Goal: Information Seeking & Learning: Learn about a topic

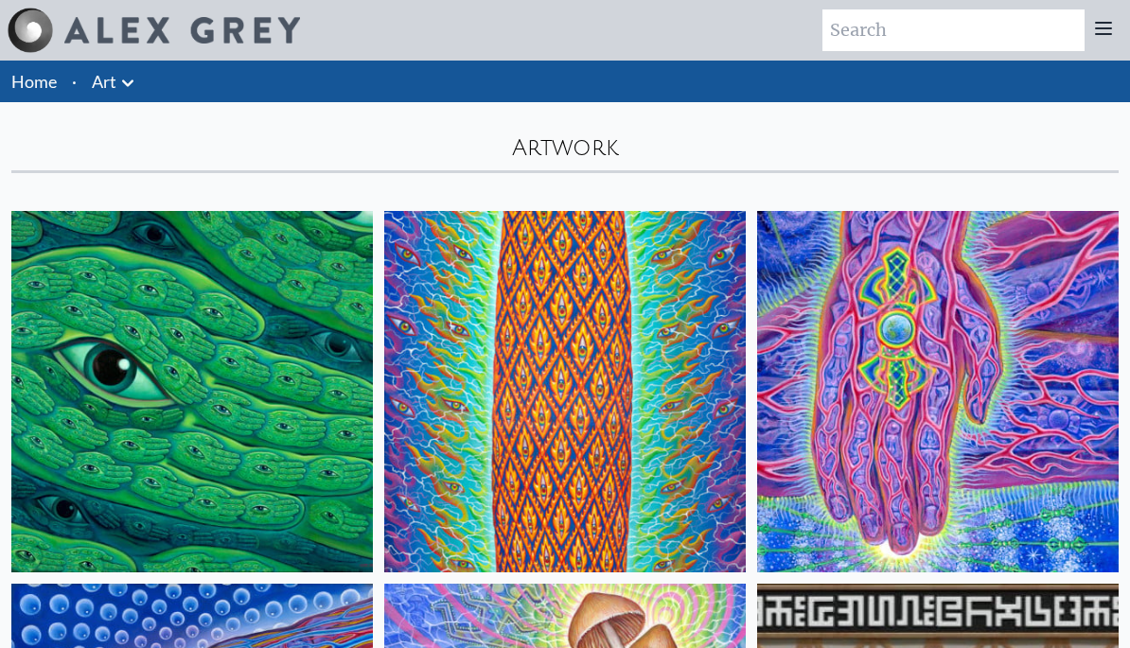
click at [117, 79] on icon at bounding box center [127, 83] width 23 height 23
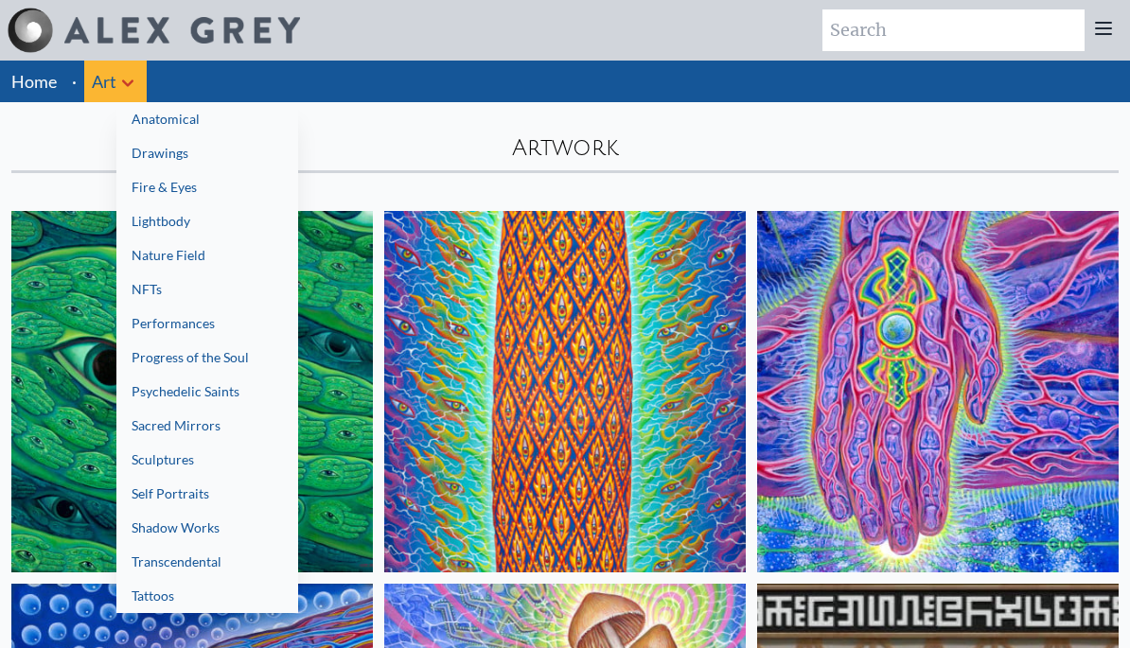
click at [187, 427] on link "Sacred Mirrors" at bounding box center [207, 426] width 182 height 34
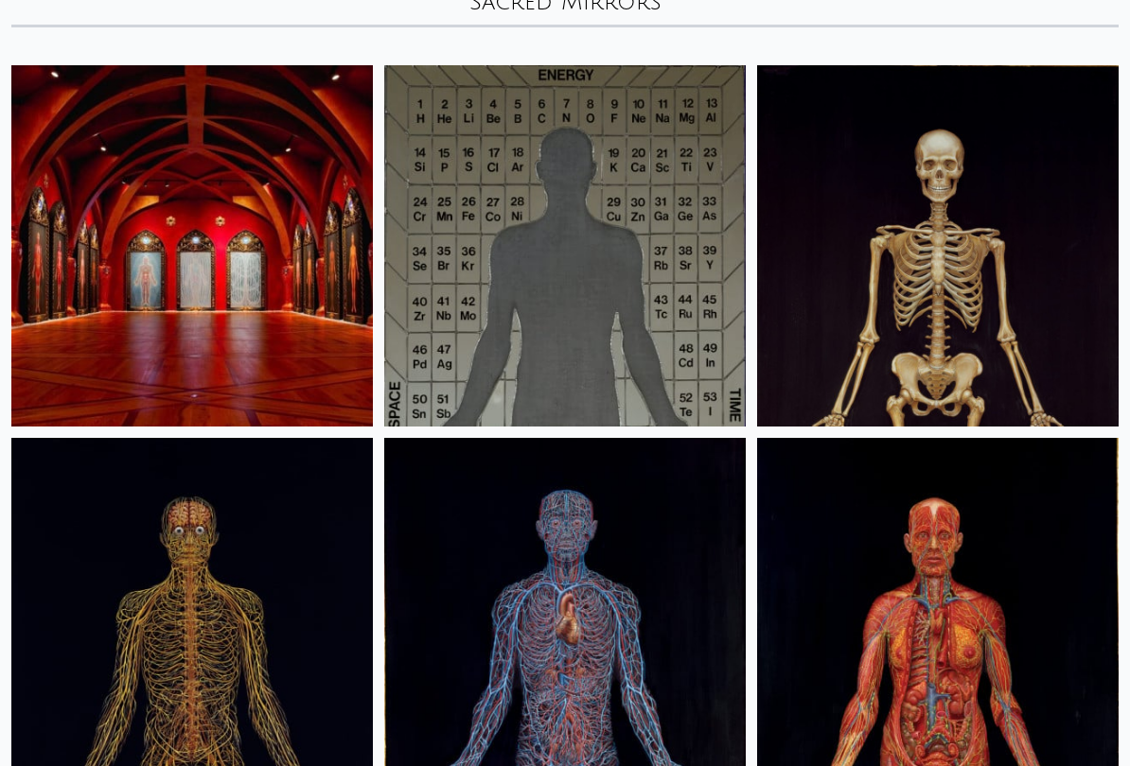
scroll to position [150, 0]
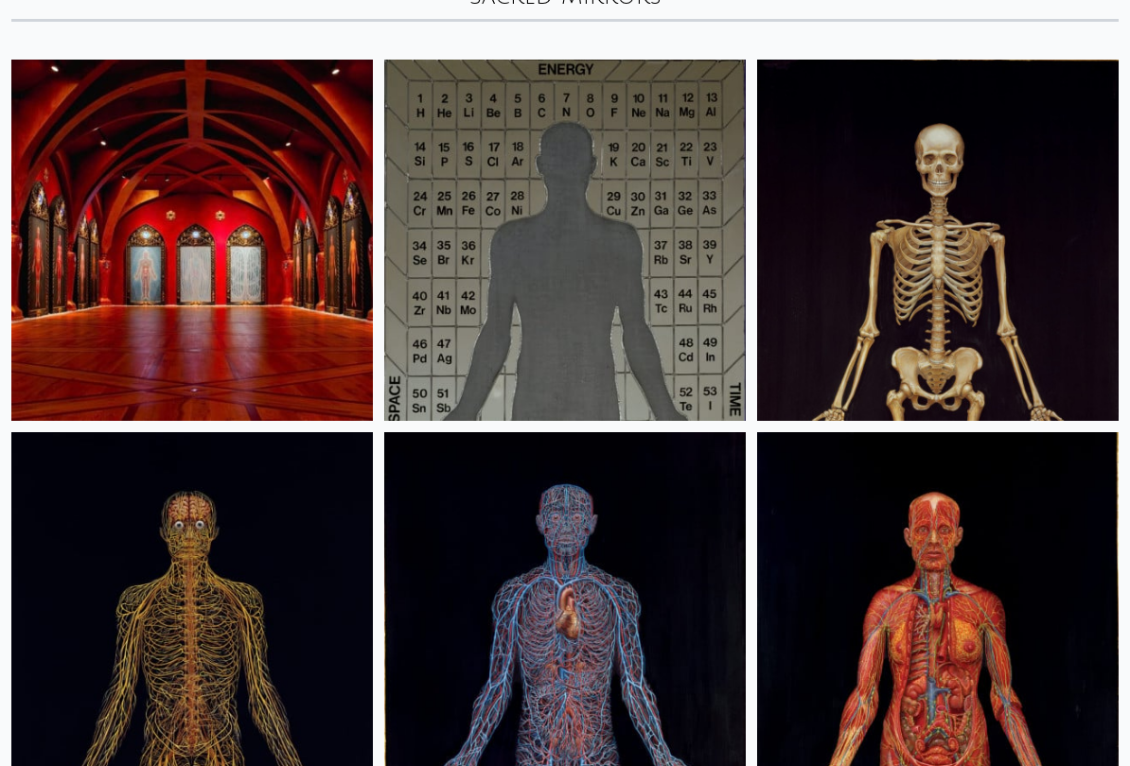
click at [970, 279] on img at bounding box center [937, 241] width 361 height 361
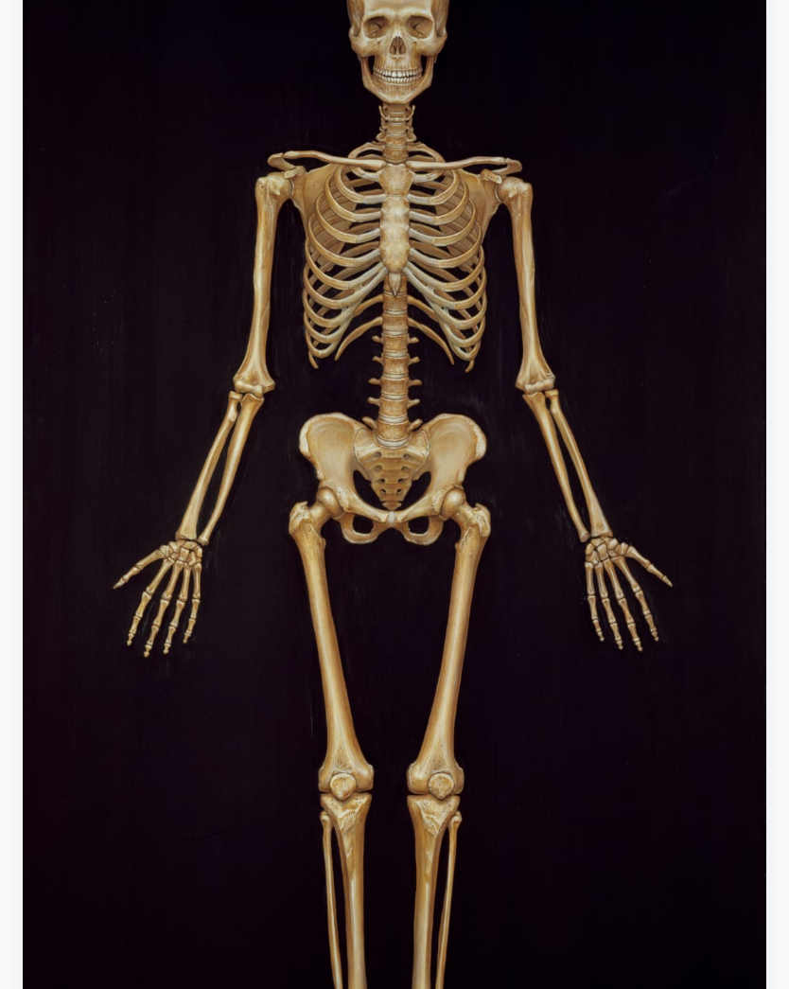
scroll to position [311, 0]
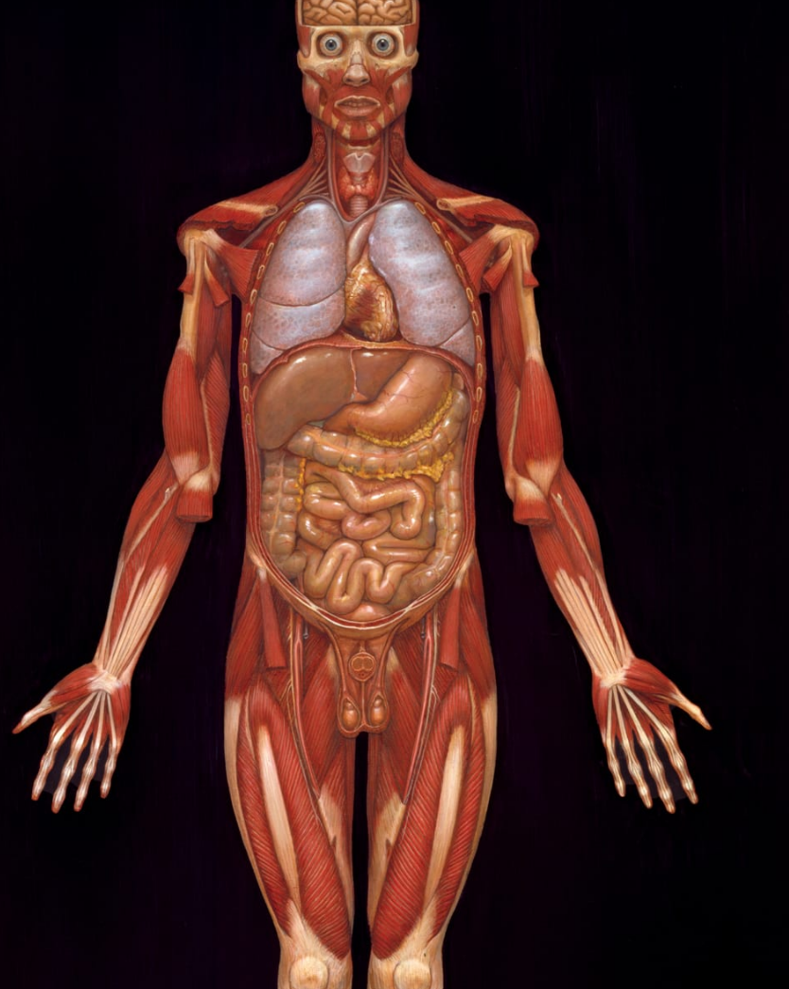
scroll to position [259, 0]
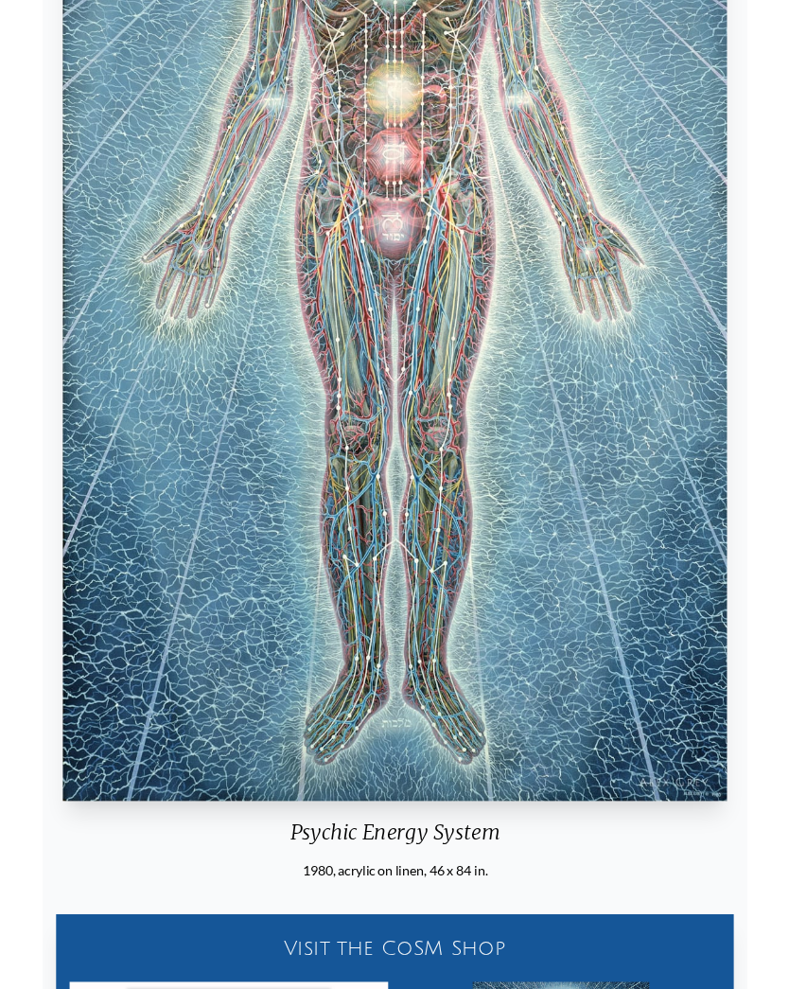
scroll to position [607, 0]
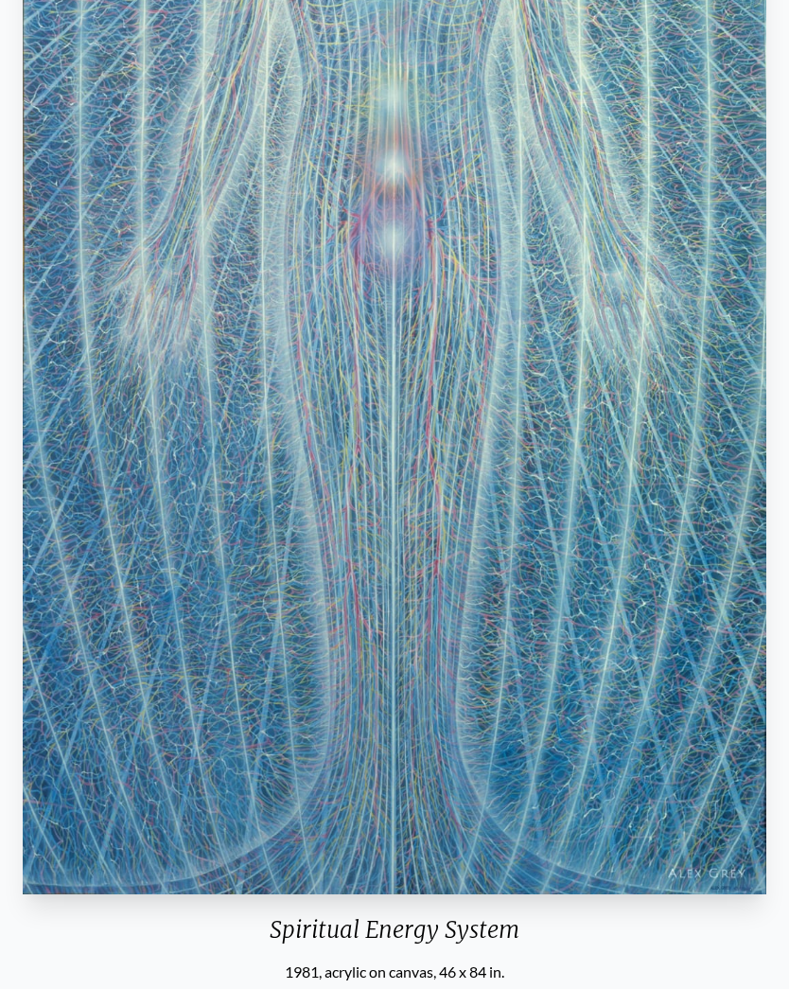
scroll to position [608, 0]
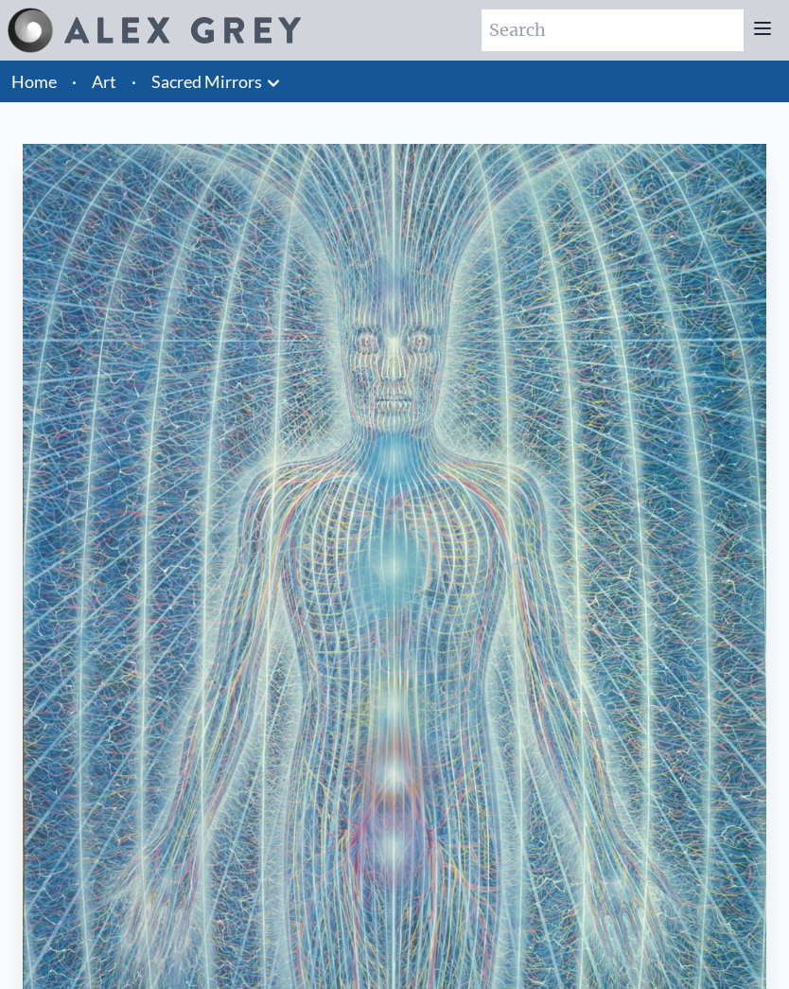
click at [265, 77] on icon at bounding box center [273, 83] width 23 height 23
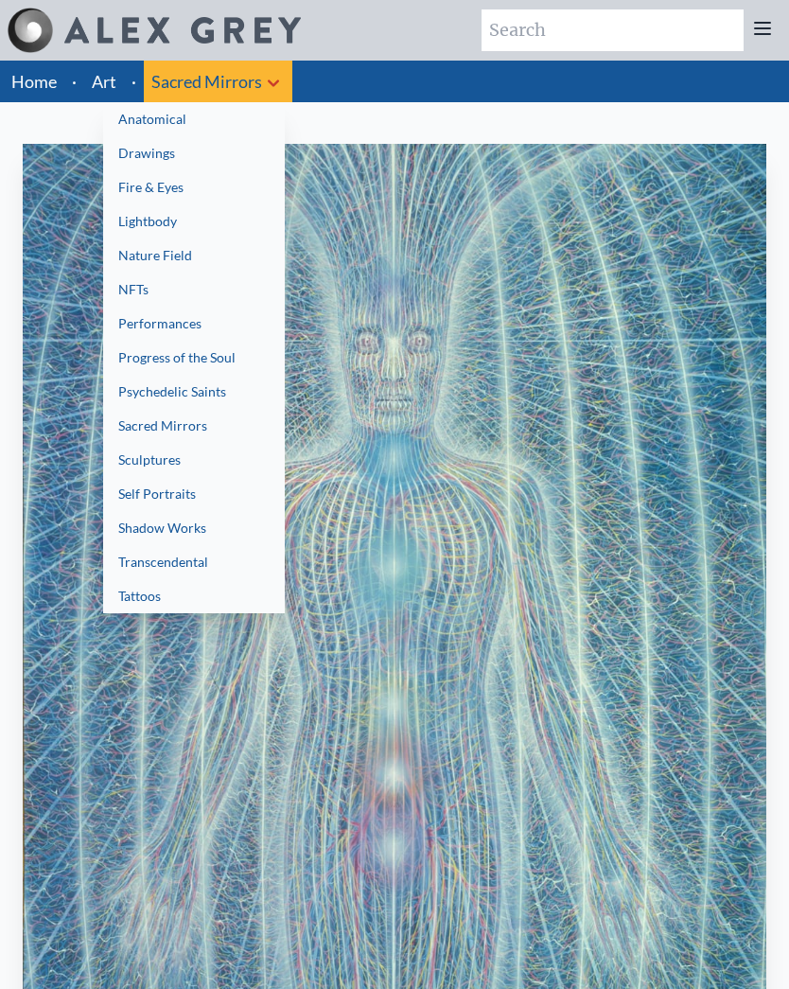
click at [106, 79] on div at bounding box center [394, 494] width 789 height 989
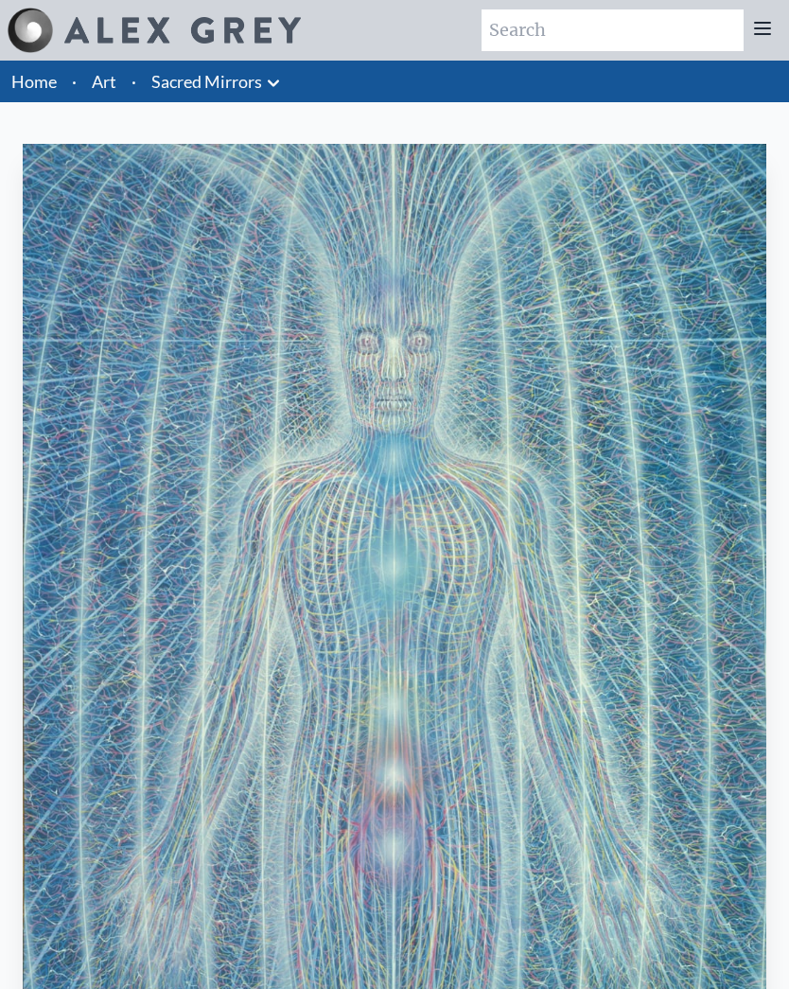
click at [130, 70] on li "·" at bounding box center [134, 82] width 20 height 42
click at [98, 71] on link "Art" at bounding box center [104, 81] width 25 height 26
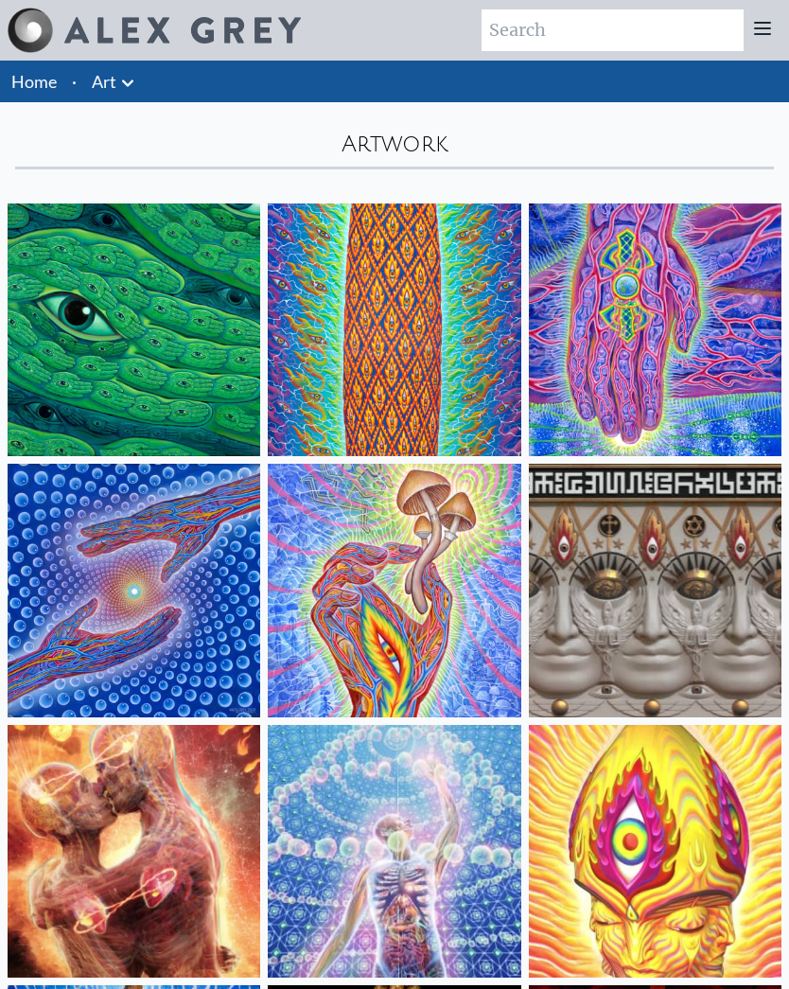
click at [133, 83] on icon at bounding box center [127, 83] width 23 height 23
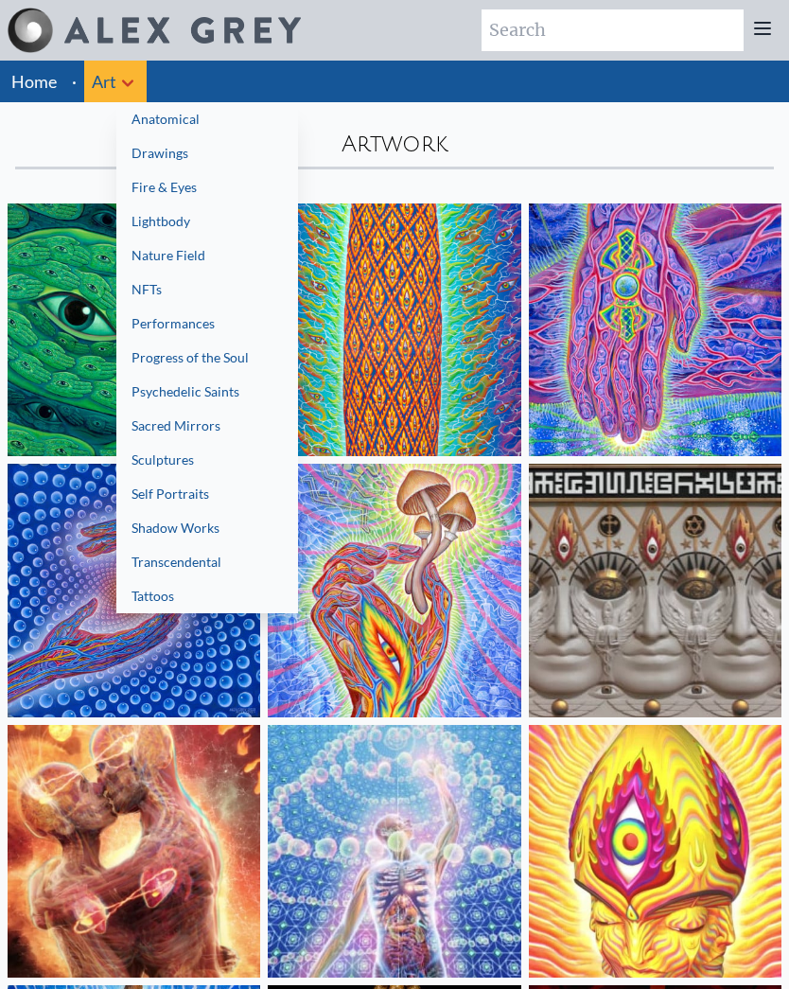
click at [206, 422] on link "Sacred Mirrors" at bounding box center [207, 426] width 182 height 34
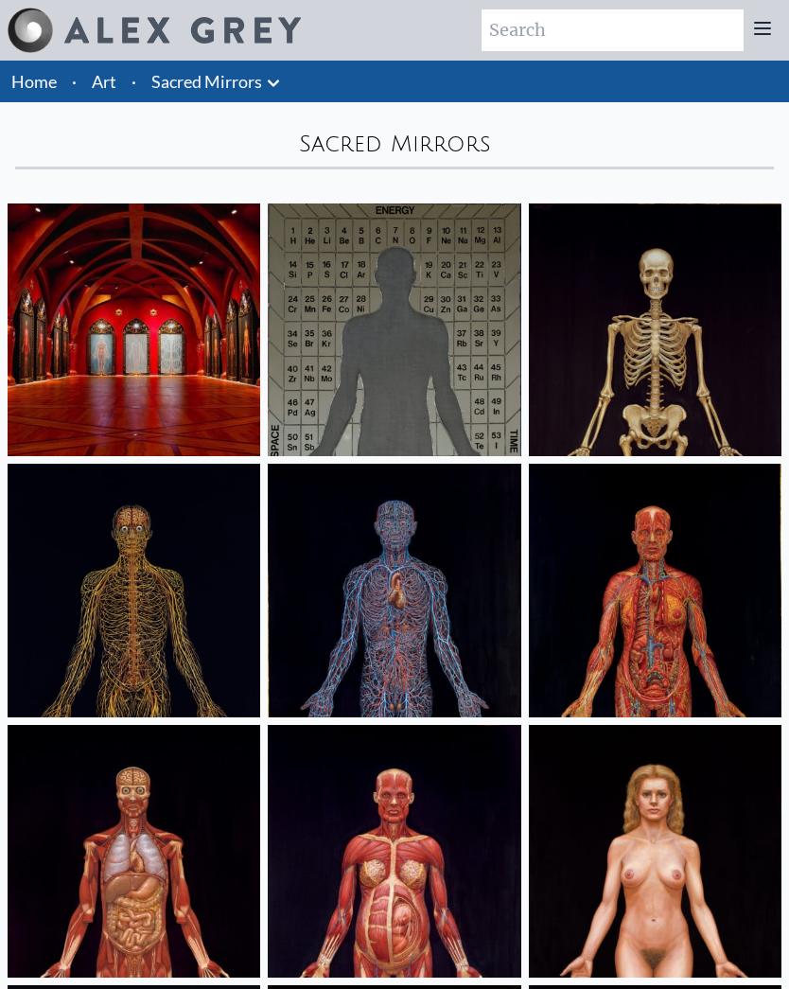
click at [412, 388] on img at bounding box center [394, 329] width 253 height 253
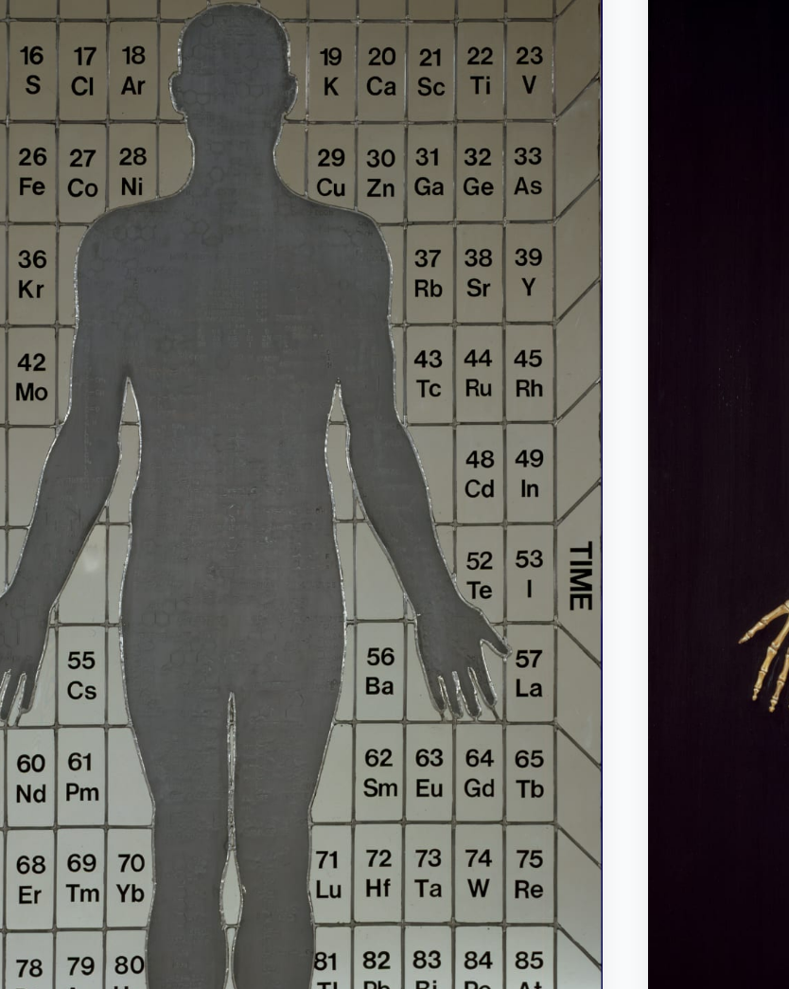
scroll to position [268, 0]
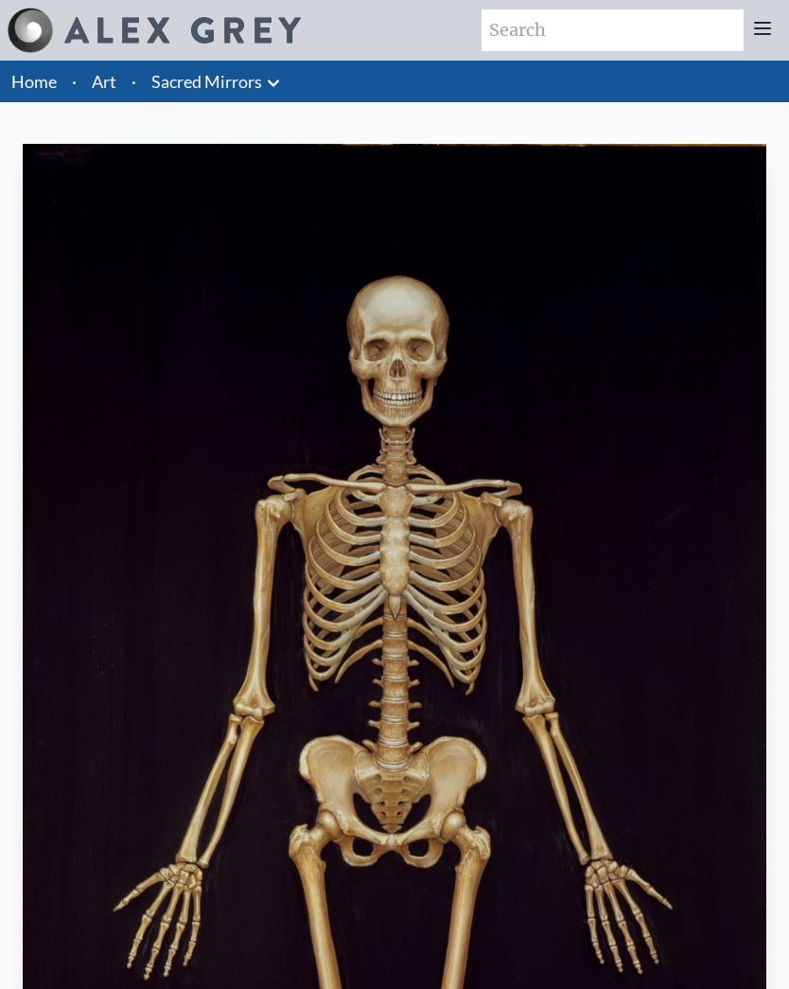
click at [99, 79] on link "Art" at bounding box center [104, 81] width 25 height 26
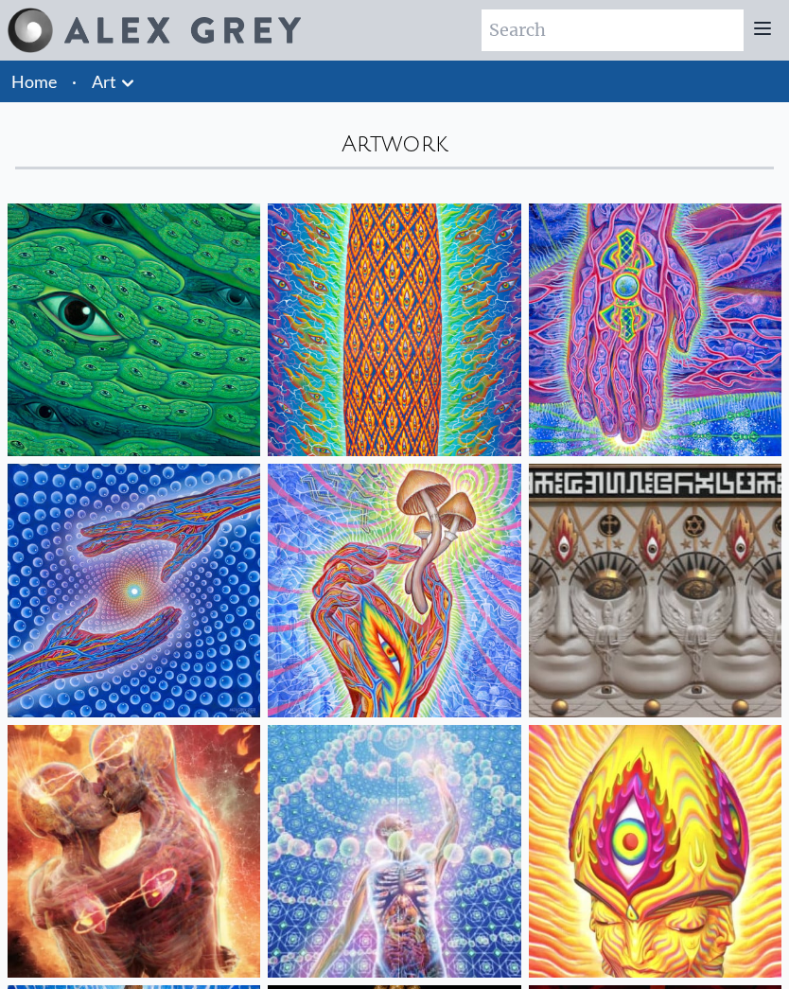
click at [117, 72] on icon at bounding box center [127, 83] width 23 height 23
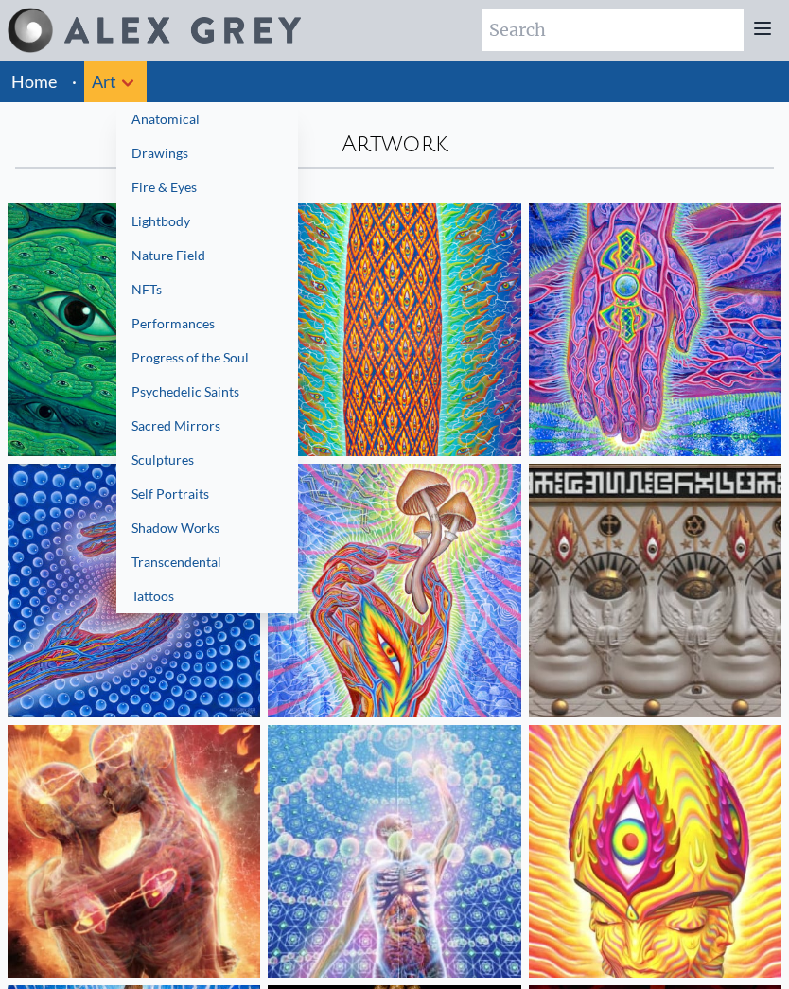
click at [193, 116] on link "Anatomical" at bounding box center [207, 119] width 182 height 34
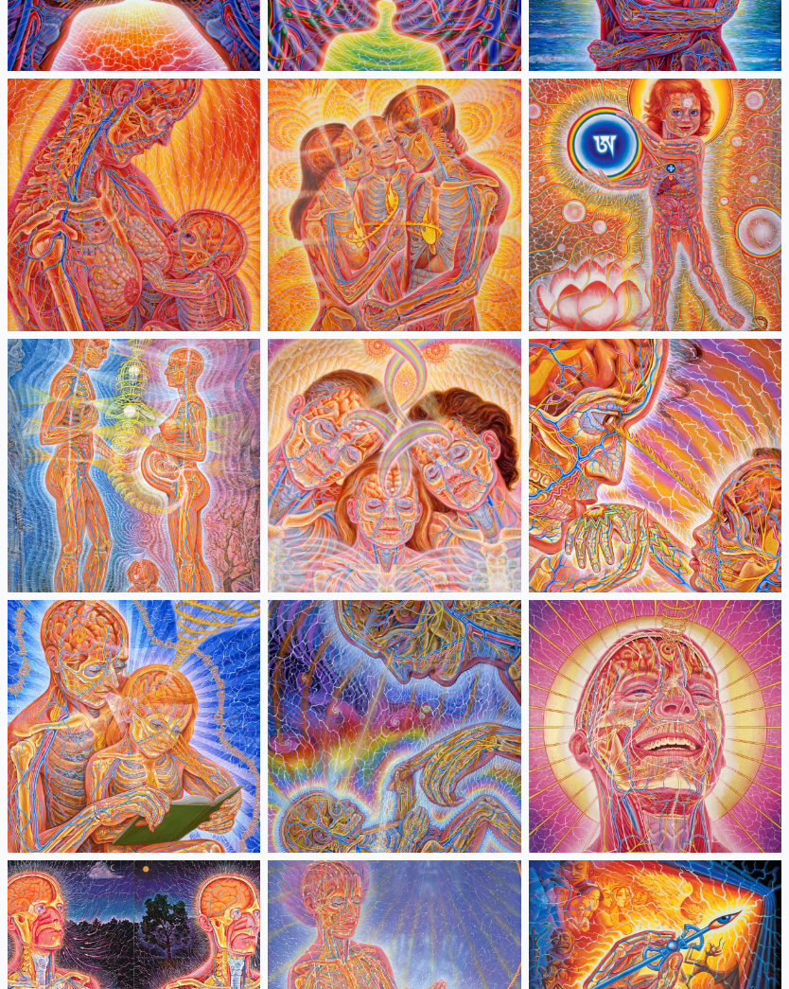
scroll to position [870, 0]
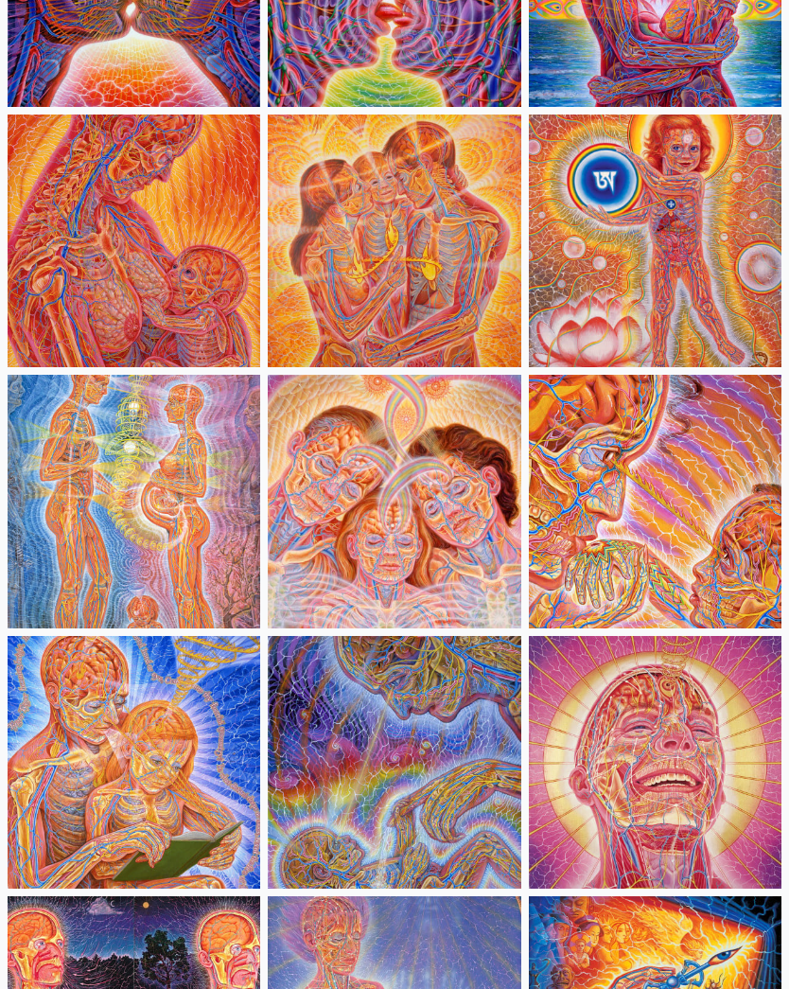
click at [687, 770] on img at bounding box center [655, 762] width 253 height 253
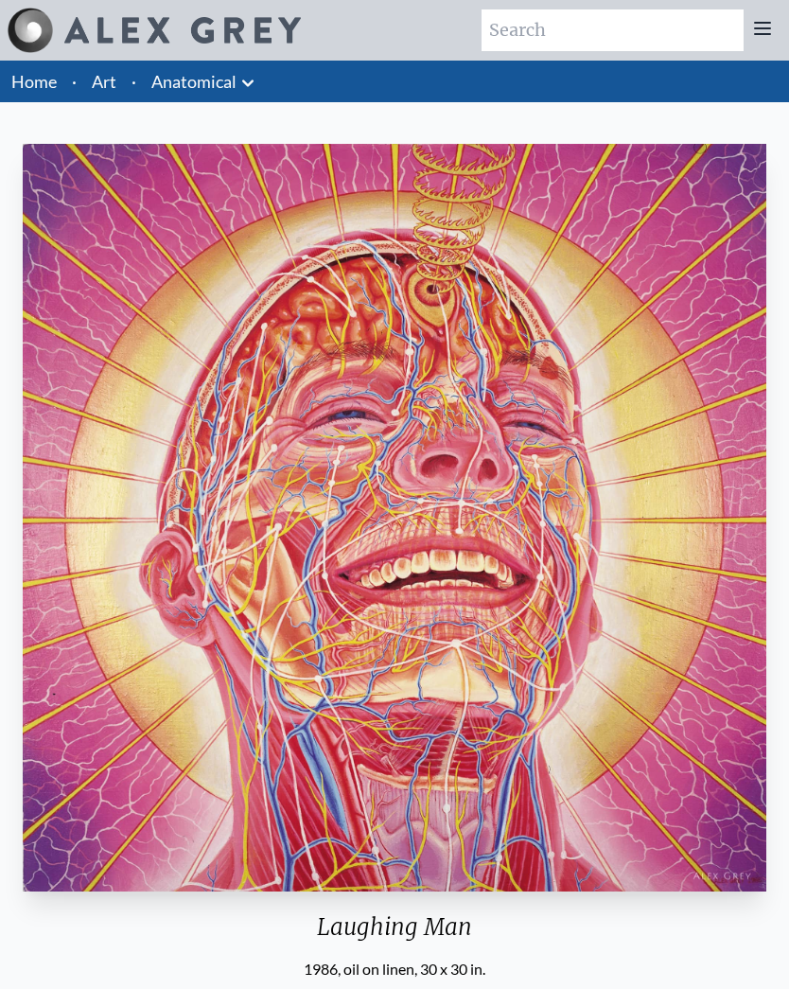
click at [428, 288] on img "18 / 35" at bounding box center [395, 517] width 744 height 747
click at [201, 75] on link "Anatomical" at bounding box center [193, 81] width 85 height 26
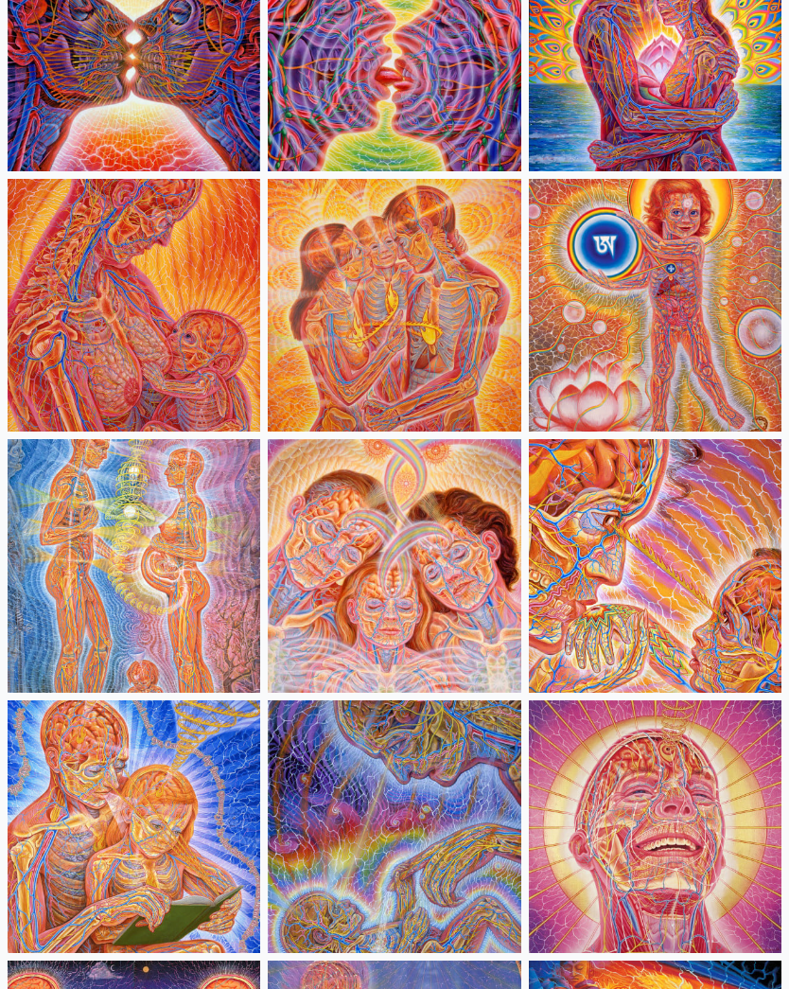
scroll to position [747, 0]
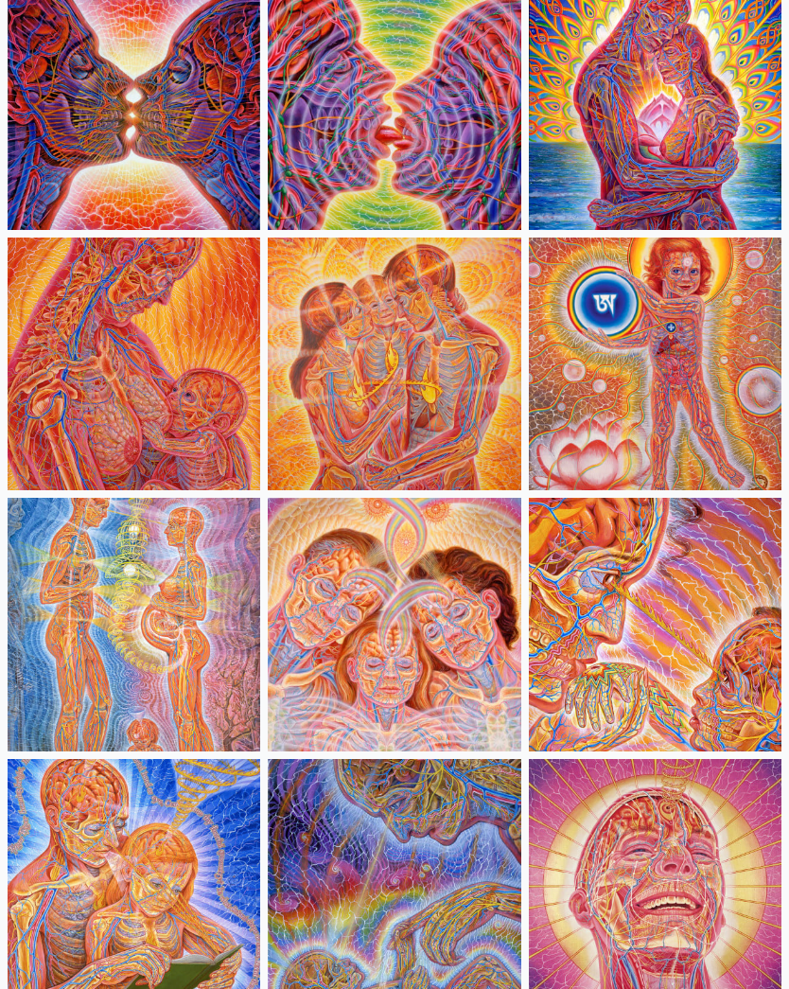
click at [688, 422] on img at bounding box center [655, 363] width 253 height 253
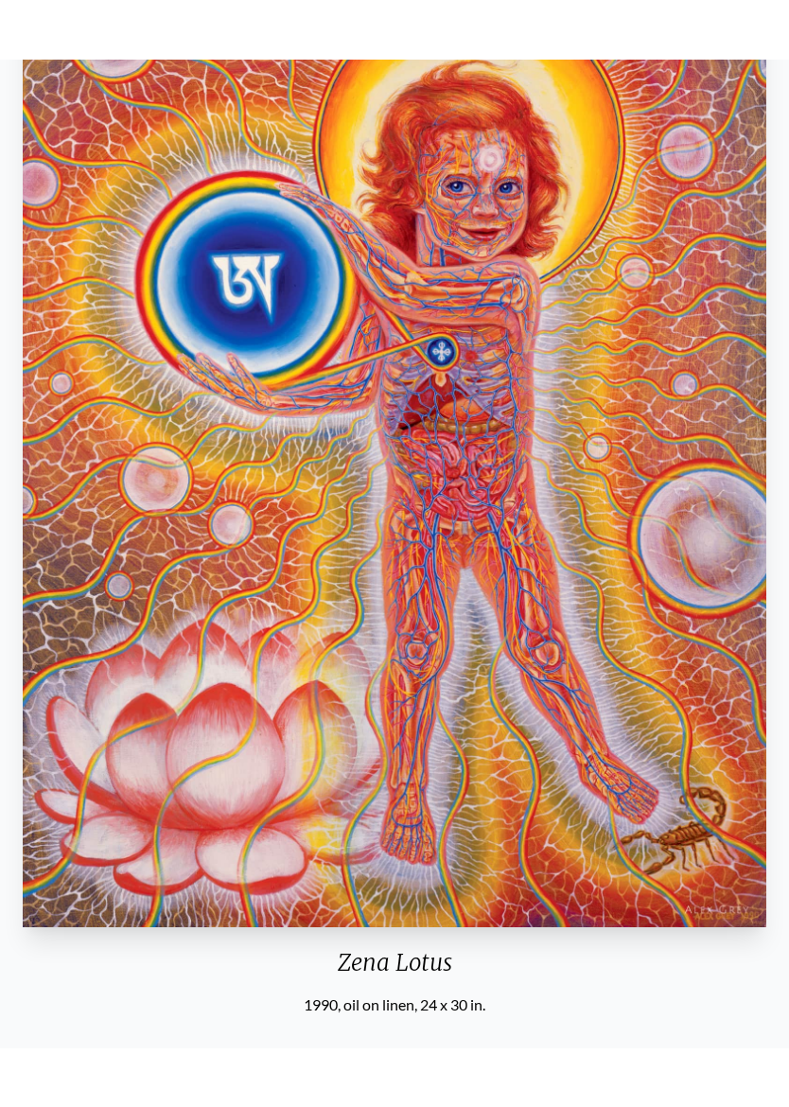
scroll to position [337, 0]
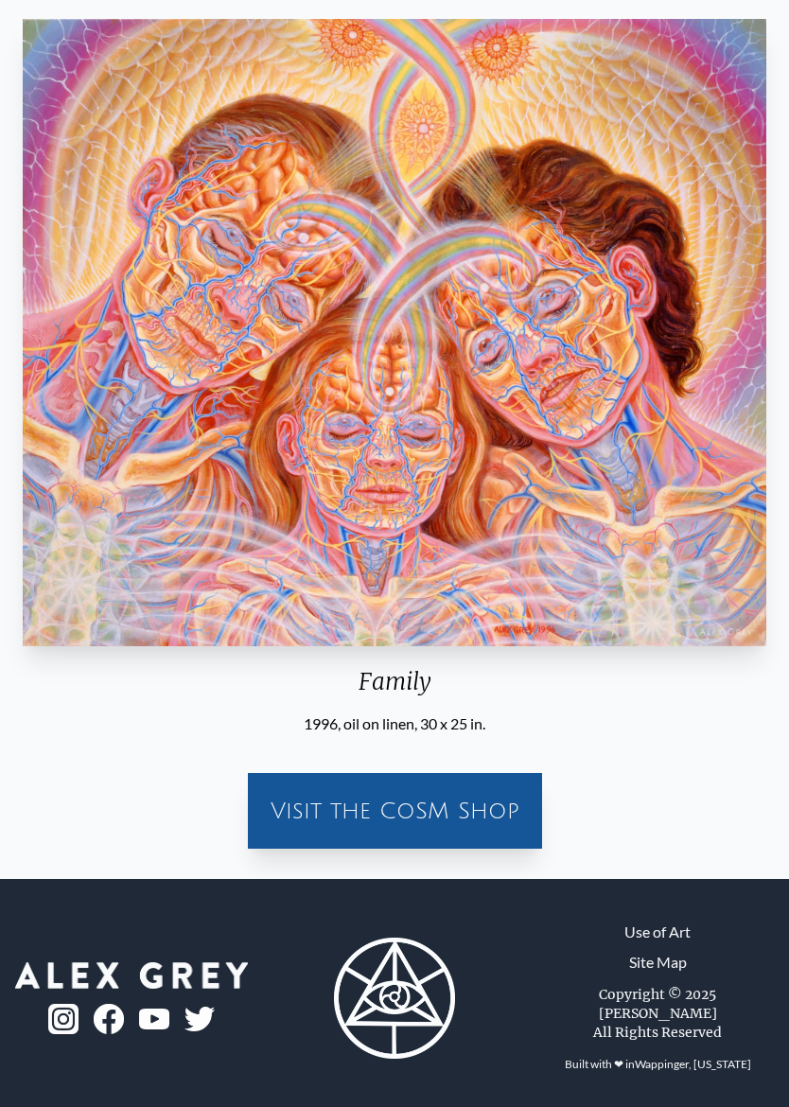
scroll to position [116, 0]
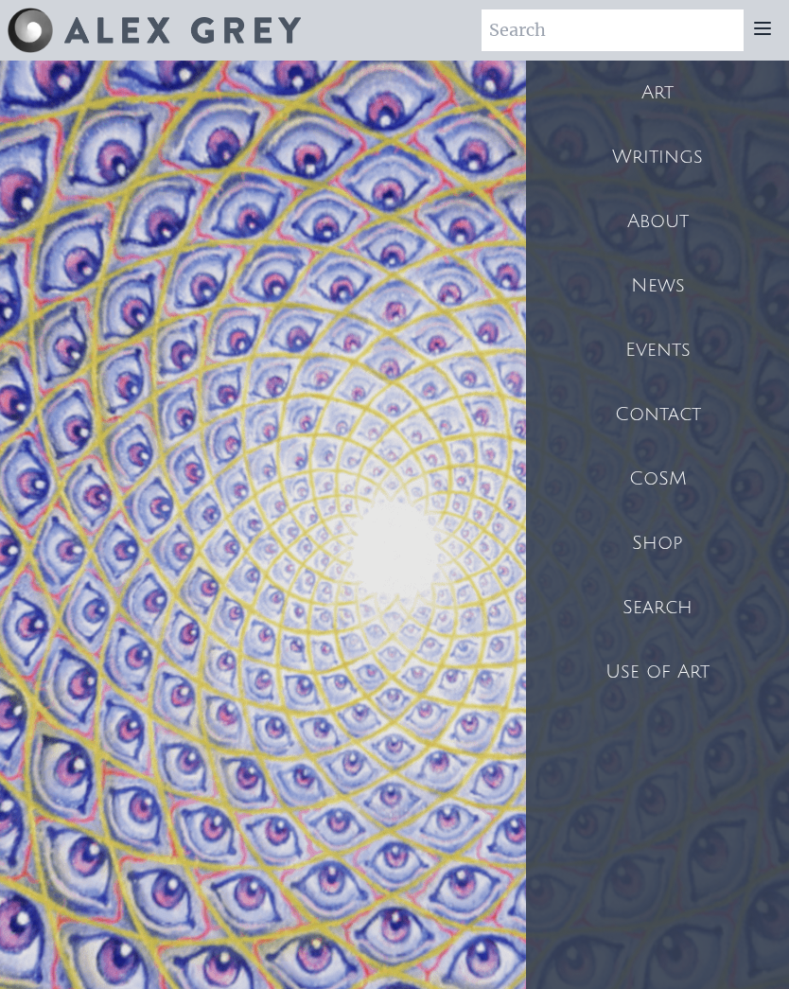
click at [661, 87] on div "Art" at bounding box center [657, 93] width 263 height 64
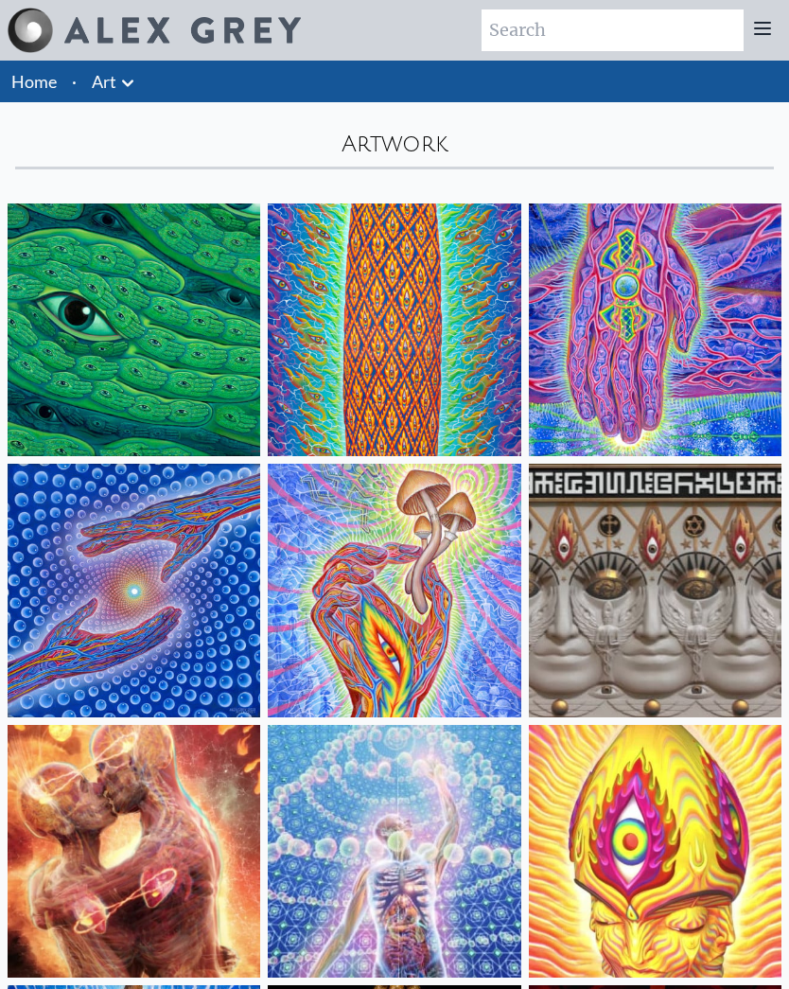
click at [124, 79] on icon at bounding box center [127, 83] width 23 height 23
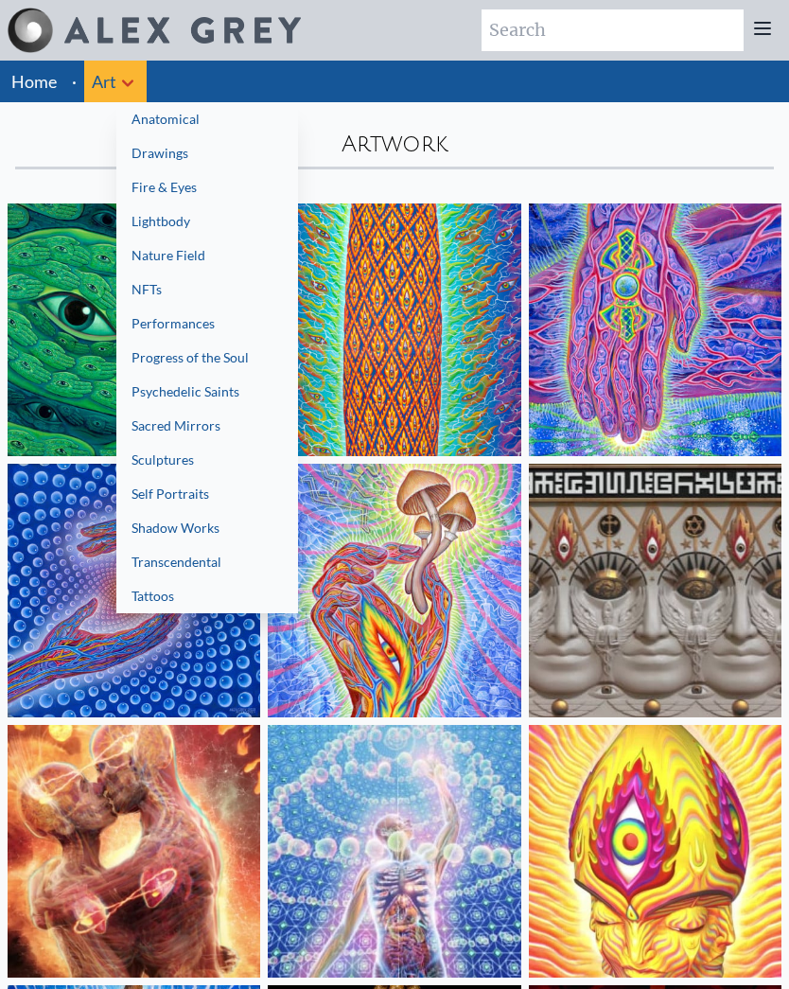
click at [215, 428] on link "Sacred Mirrors" at bounding box center [207, 426] width 182 height 34
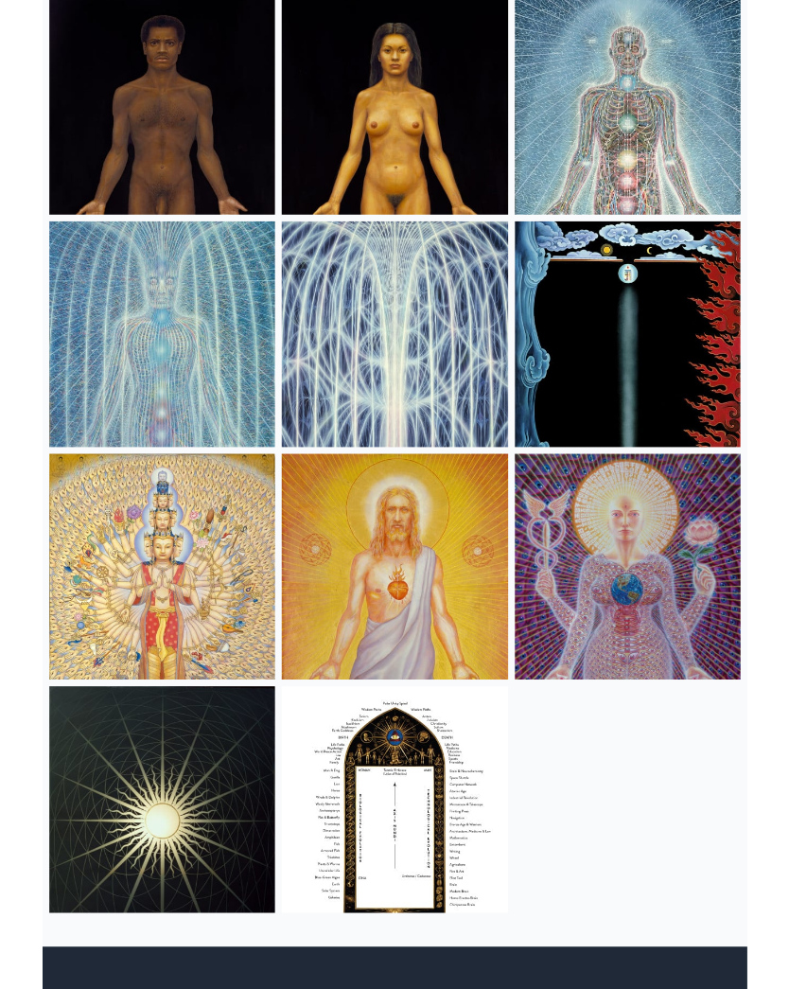
scroll to position [1266, 0]
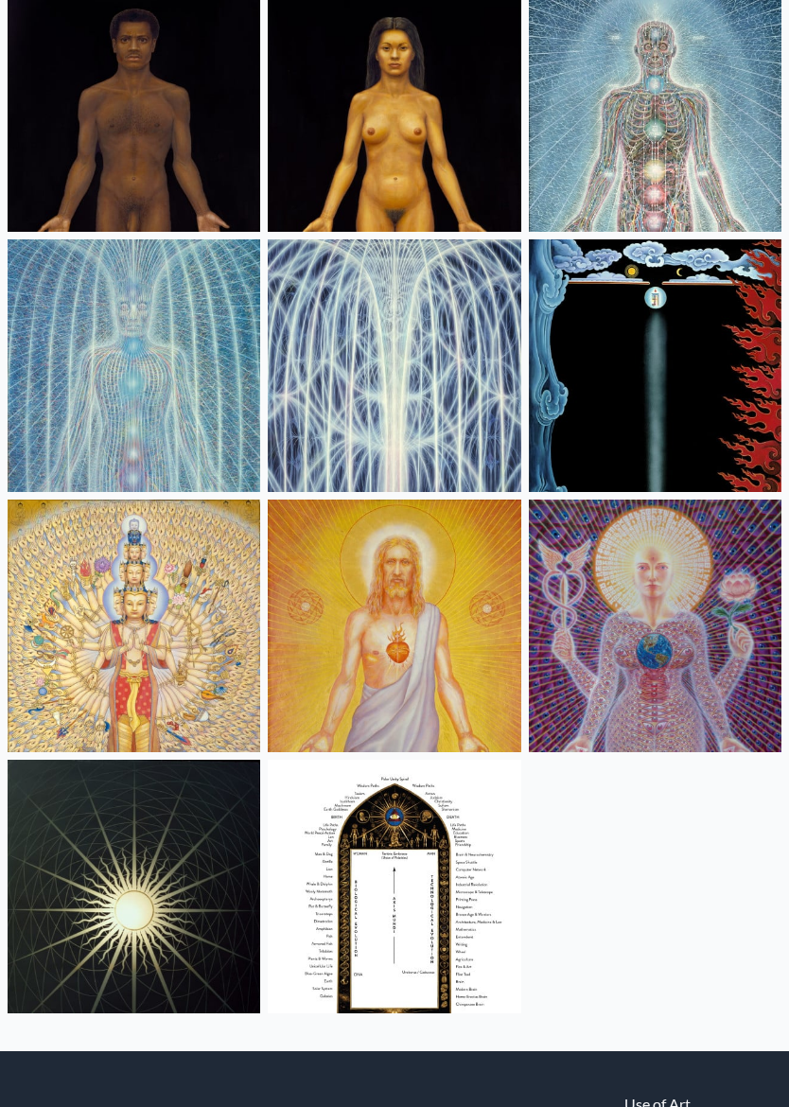
click at [138, 705] on img at bounding box center [134, 627] width 253 height 253
click at [143, 643] on img at bounding box center [134, 627] width 253 height 253
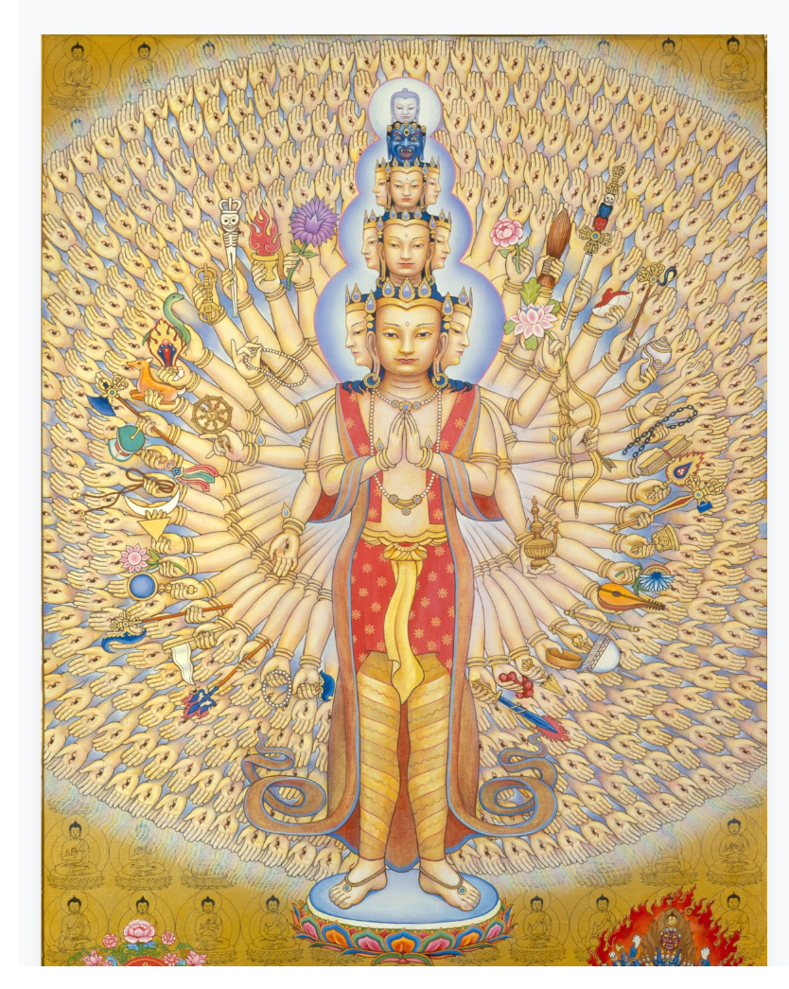
scroll to position [345, 0]
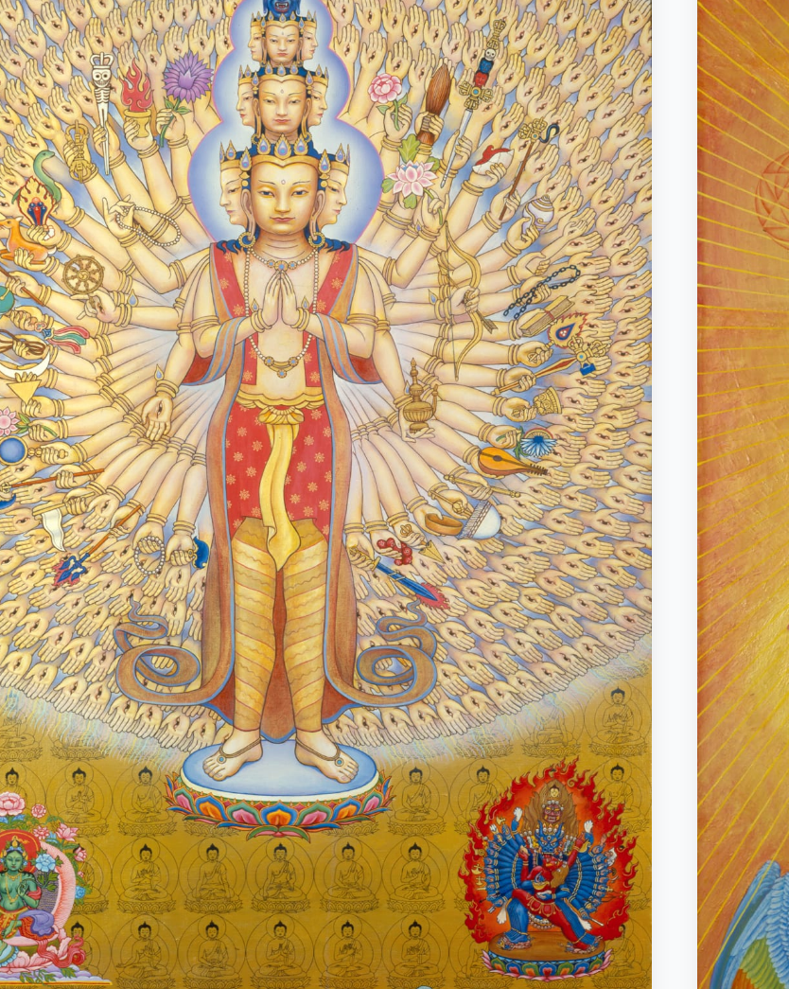
scroll to position [258, 0]
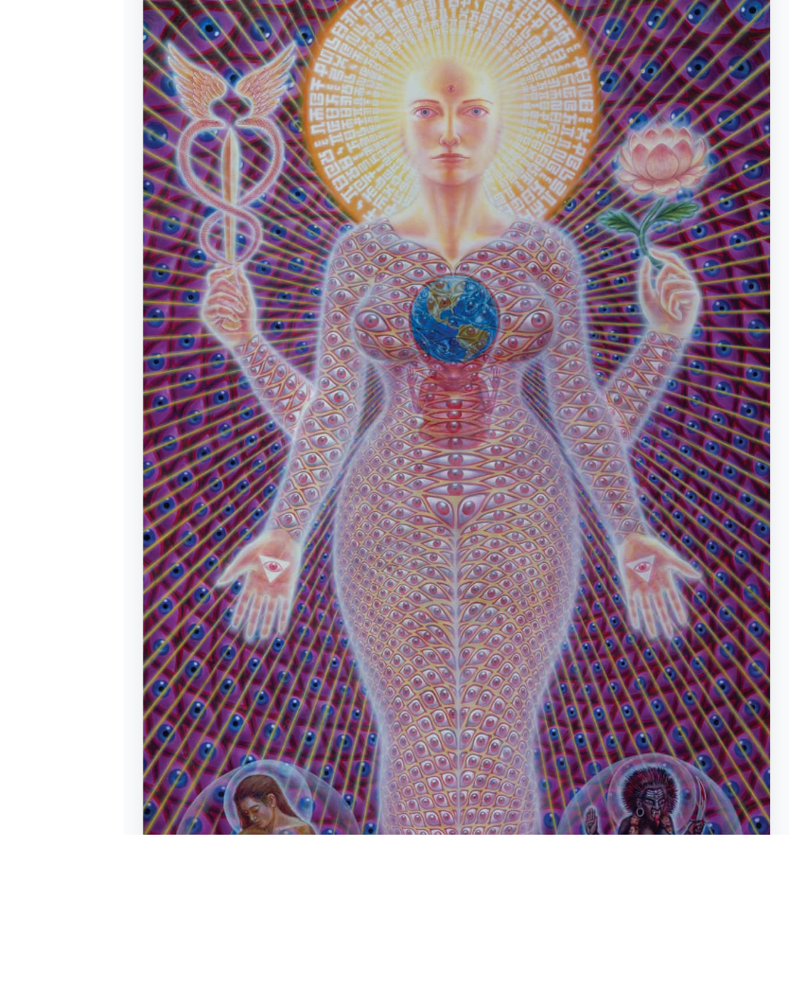
scroll to position [622, 0]
